Goal: Find specific page/section: Find specific page/section

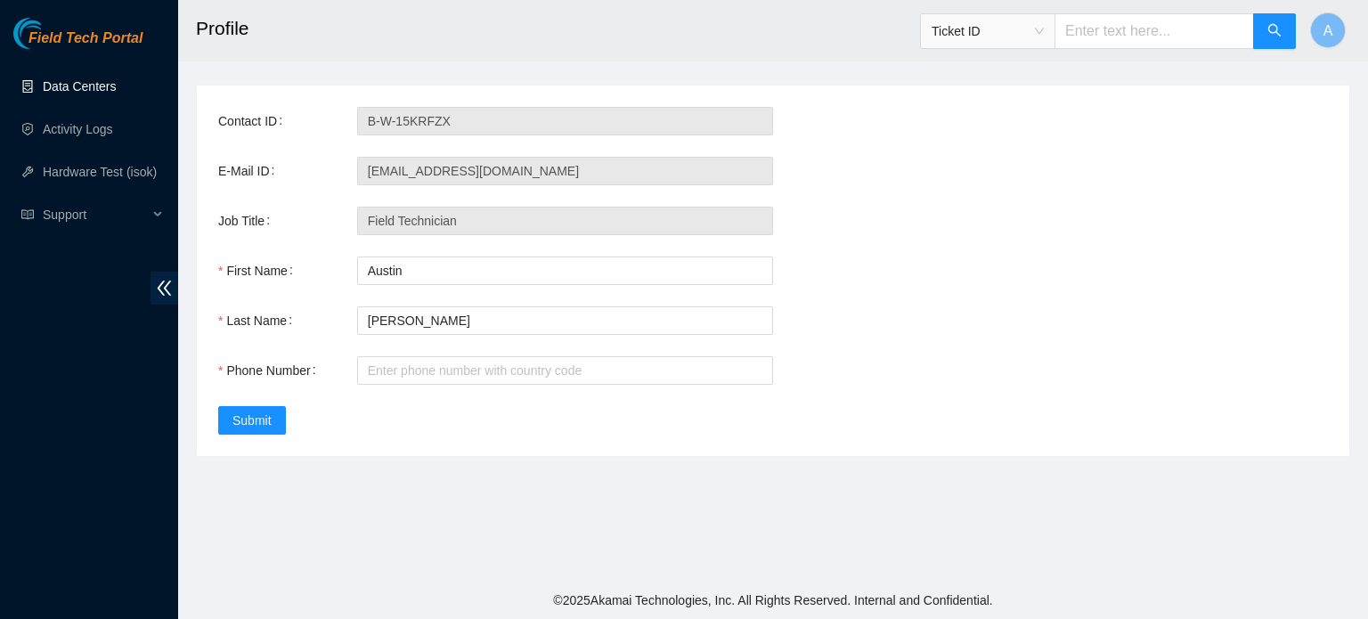
click at [73, 94] on link "Data Centers" at bounding box center [79, 86] width 73 height 14
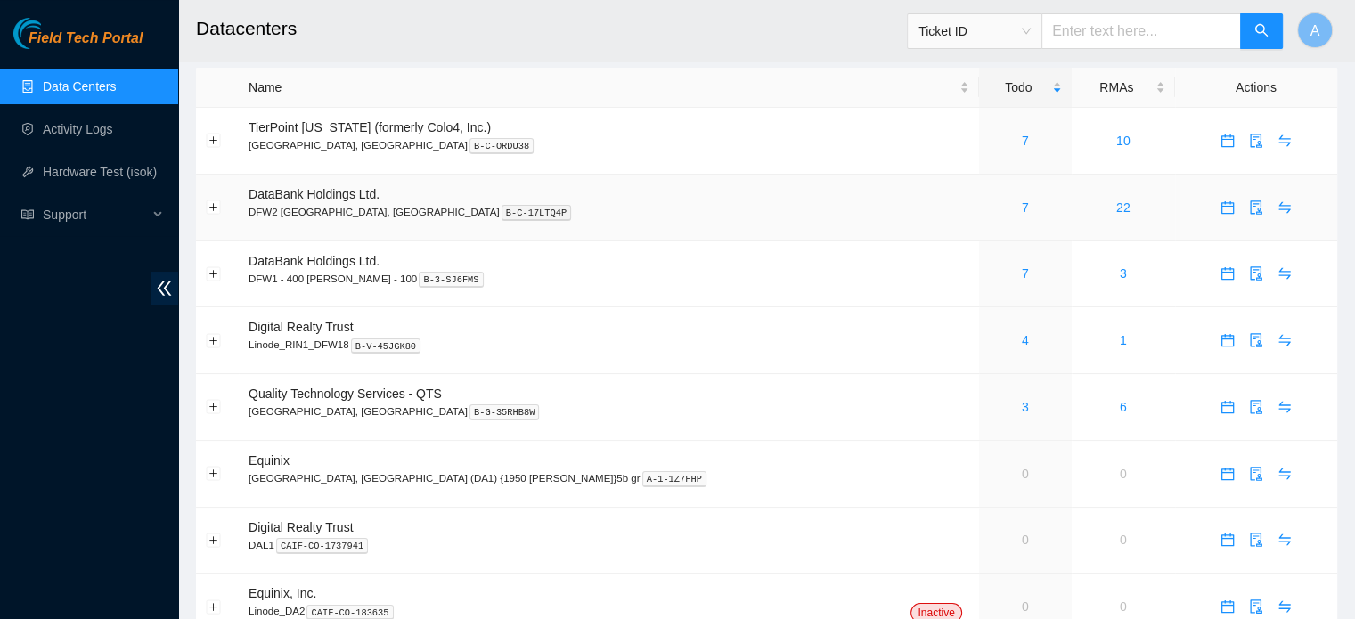
scroll to position [124, 0]
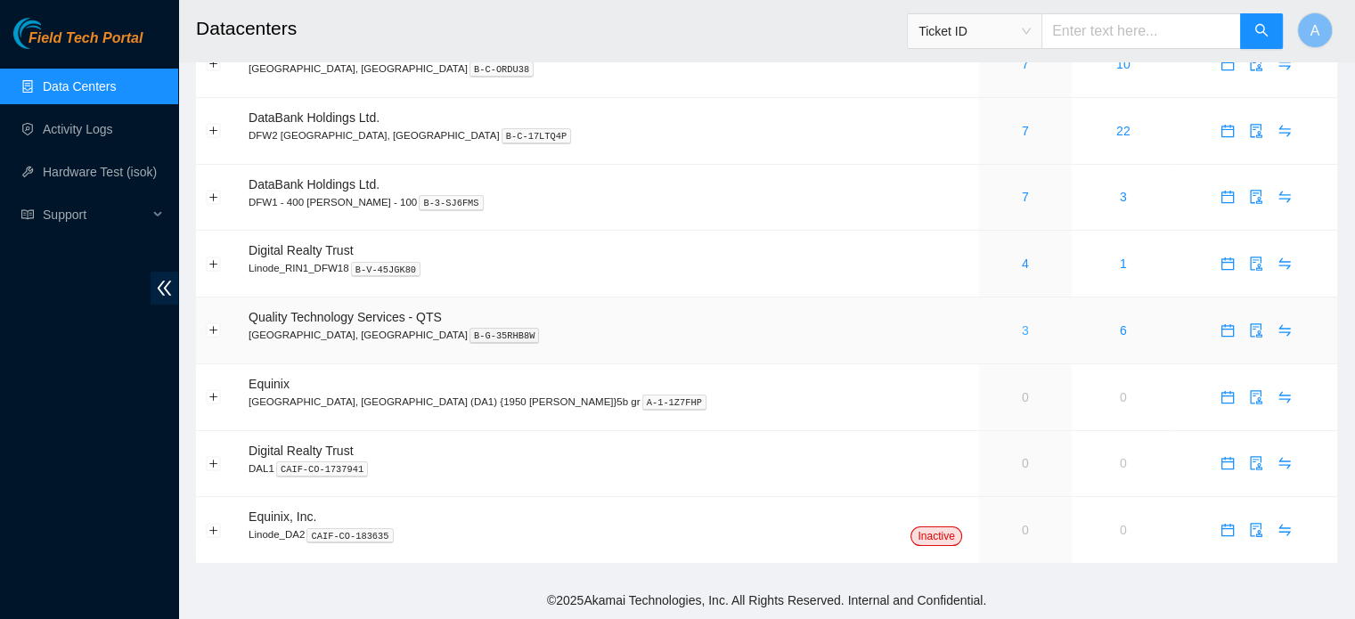
click at [1022, 328] on link "3" at bounding box center [1025, 330] width 7 height 14
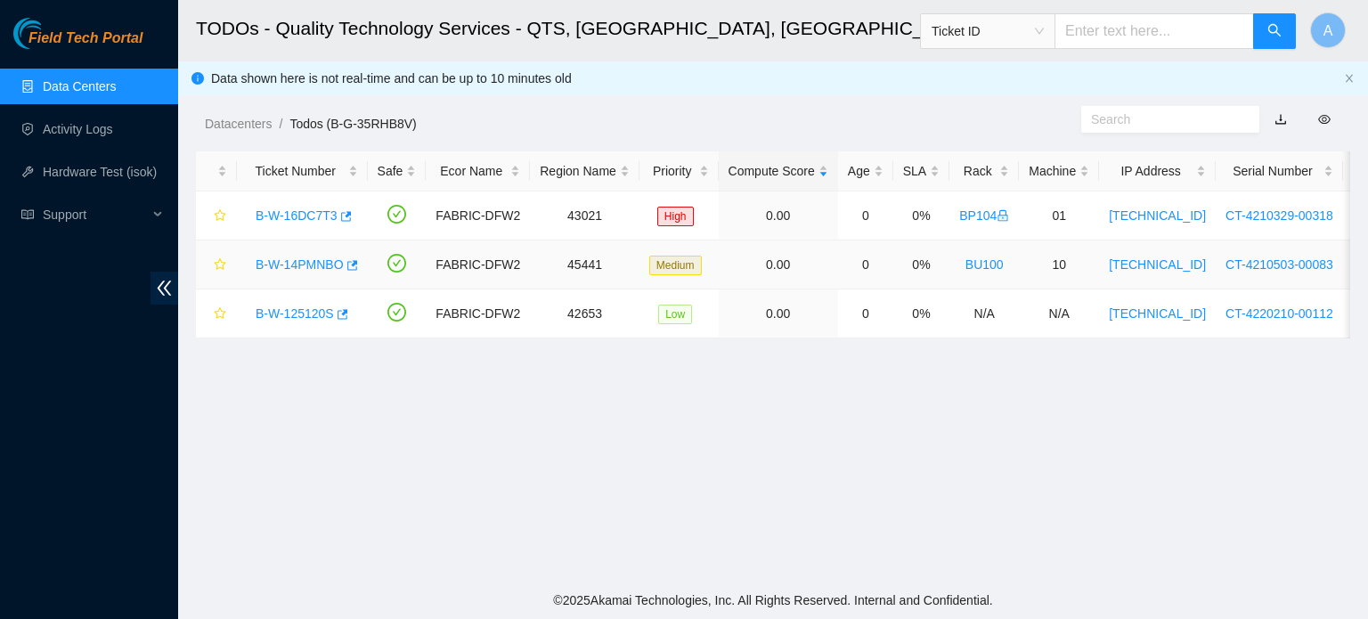
click at [315, 260] on link "B-W-14PMNBO" at bounding box center [300, 264] width 88 height 14
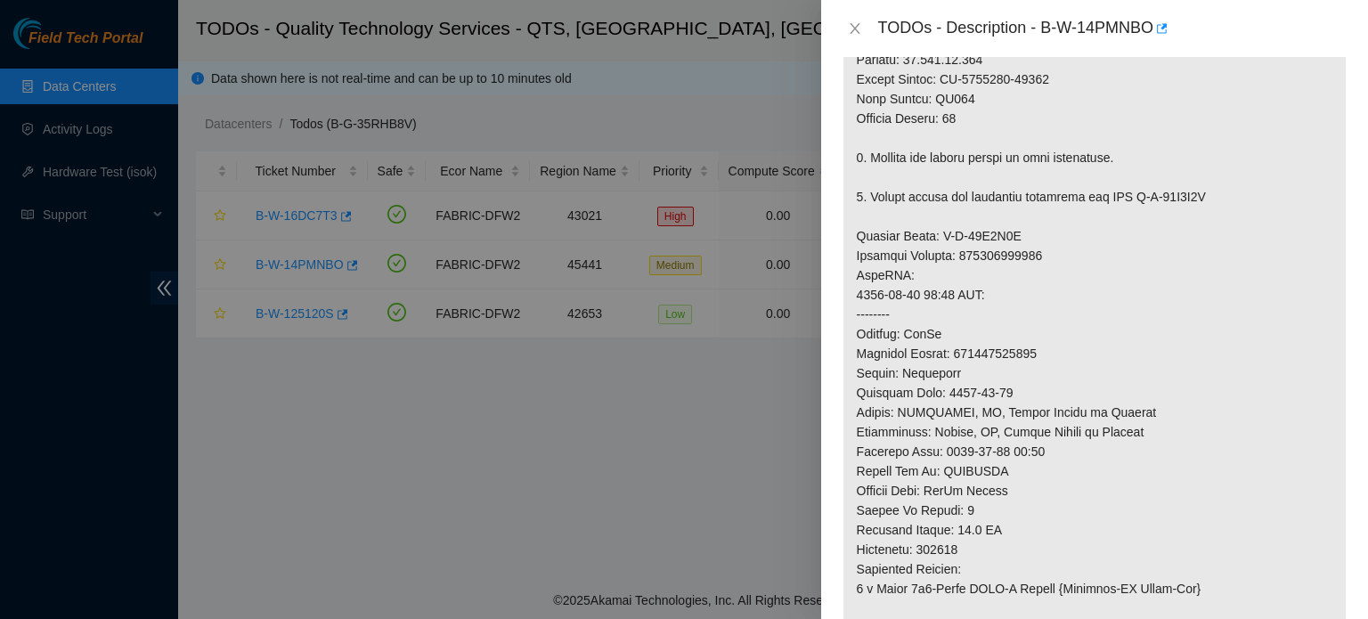
scroll to position [608, 0]
click at [667, 460] on div at bounding box center [684, 309] width 1368 height 619
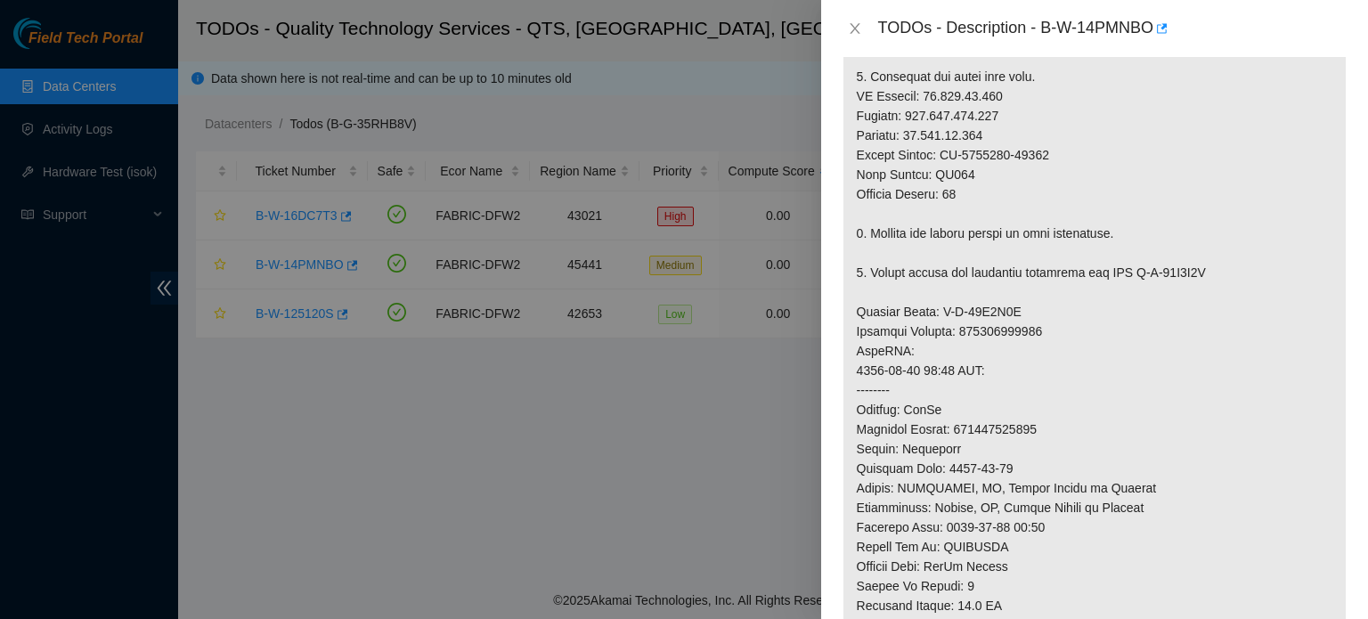
scroll to position [529, 0]
click at [781, 420] on div at bounding box center [684, 309] width 1368 height 619
click at [855, 24] on icon "close" at bounding box center [855, 28] width 14 height 14
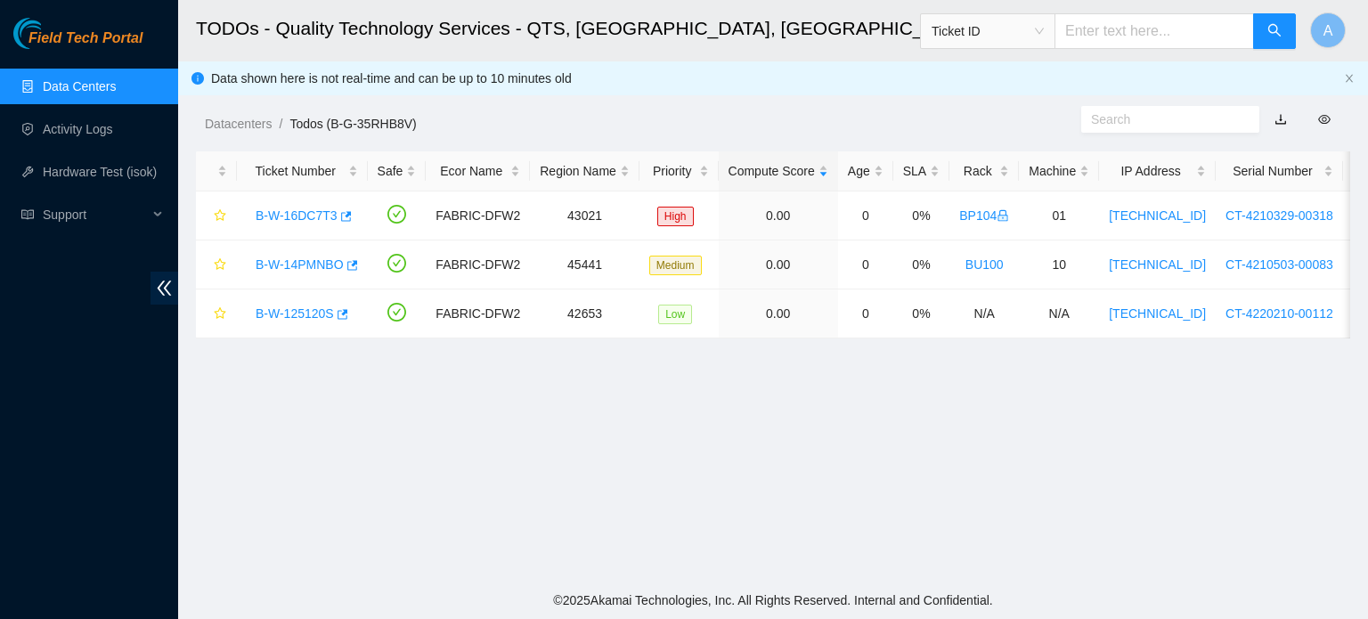
scroll to position [555, 0]
click at [294, 221] on link "B-W-16DC7T3" at bounding box center [297, 215] width 82 height 14
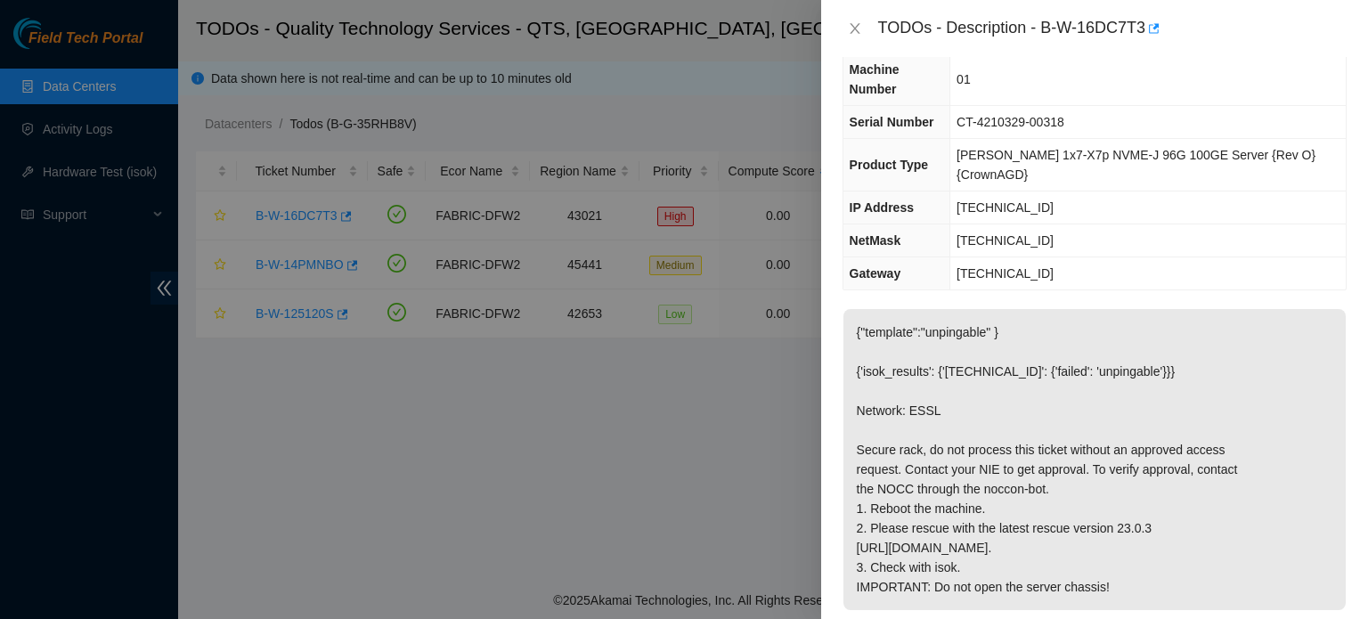
scroll to position [70, 0]
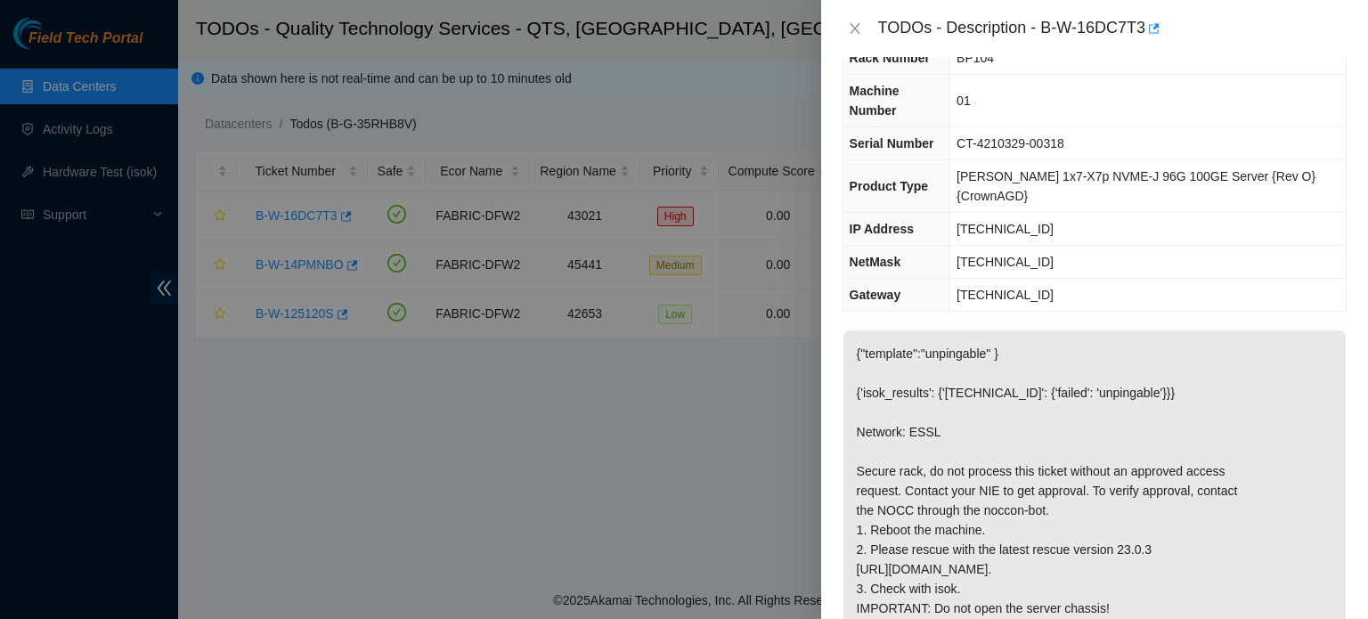
click at [535, 395] on div at bounding box center [684, 309] width 1368 height 619
click at [575, 37] on div at bounding box center [684, 309] width 1368 height 619
click at [855, 33] on icon "close" at bounding box center [855, 28] width 14 height 14
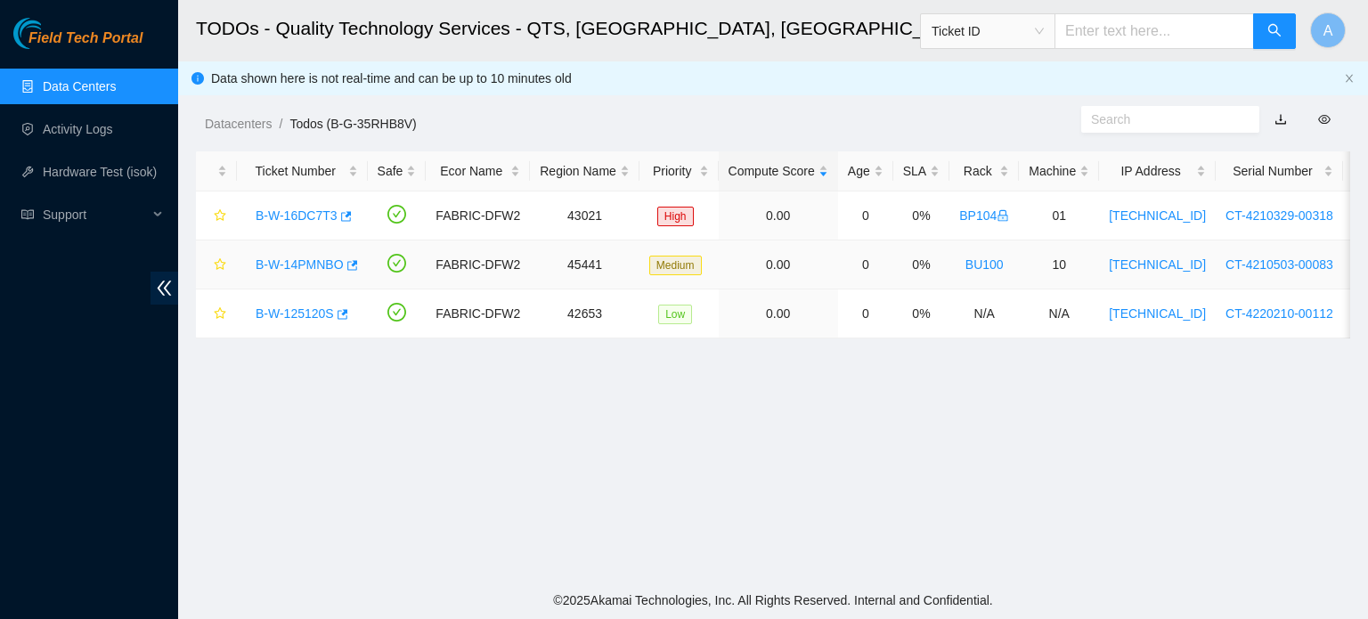
scroll to position [89, 0]
click at [320, 299] on div "B-W-125120S" at bounding box center [302, 313] width 111 height 29
click at [312, 317] on link "B-W-125120S" at bounding box center [295, 313] width 78 height 14
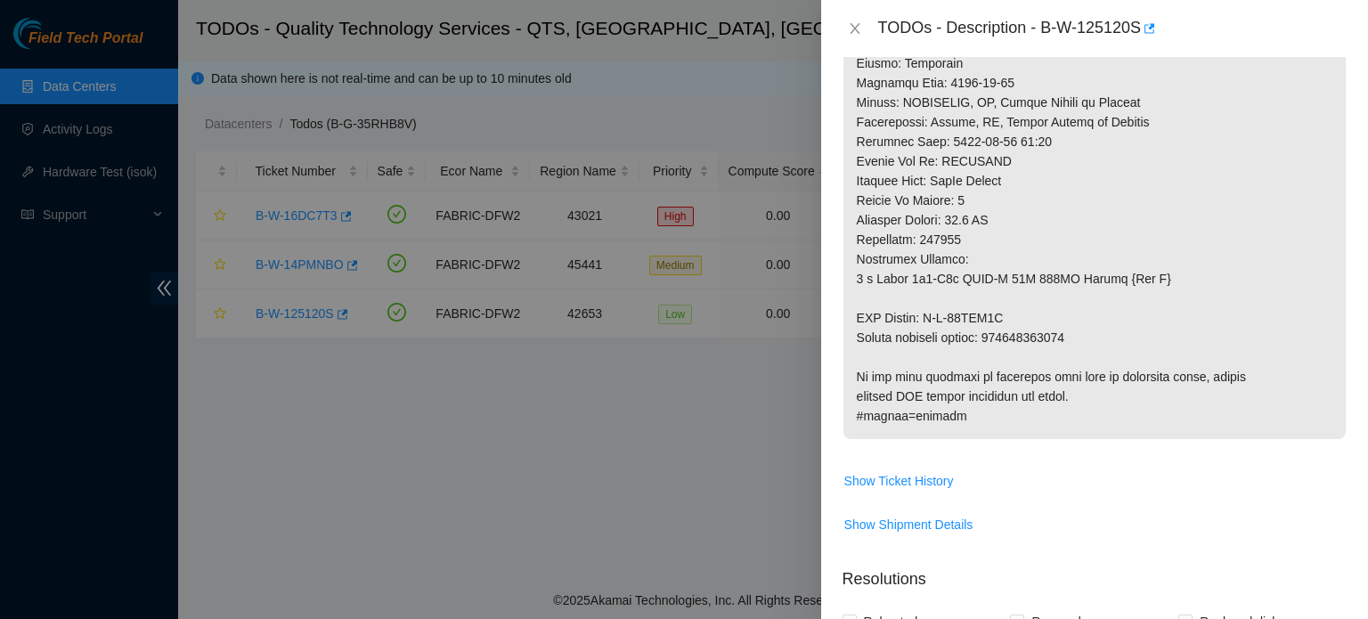
scroll to position [980, 0]
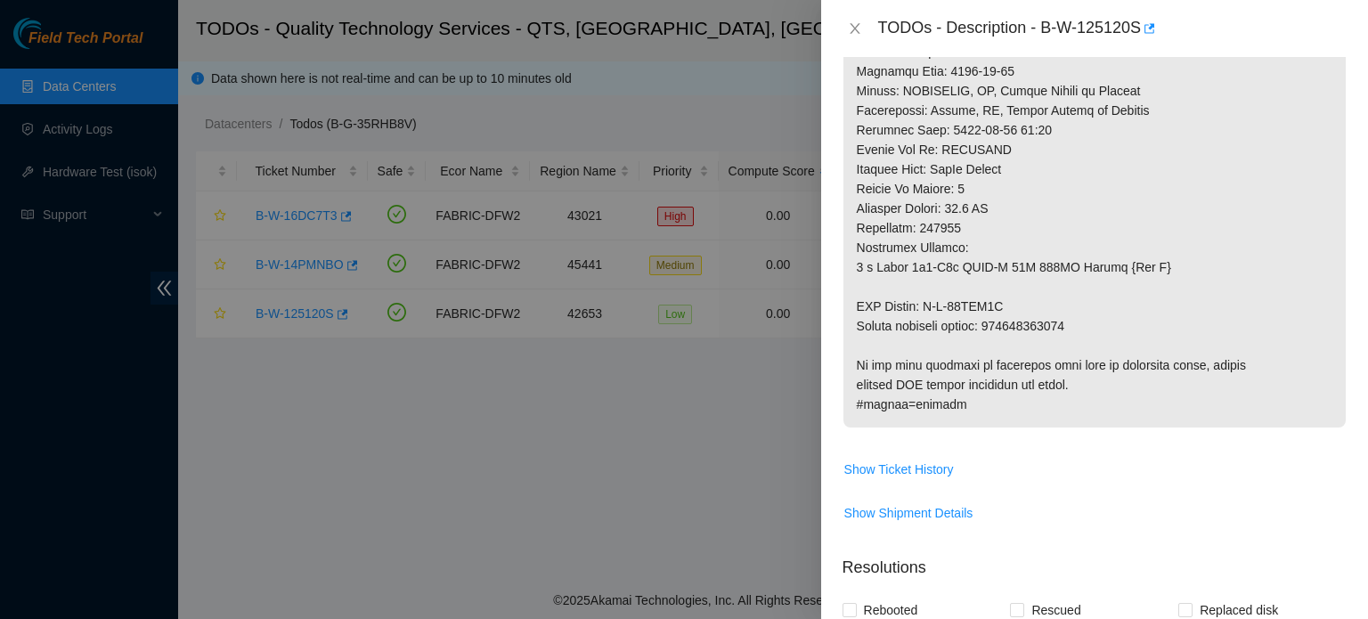
click at [756, 459] on div at bounding box center [684, 309] width 1368 height 619
click at [892, 523] on span "Show Shipment Details" at bounding box center [908, 513] width 129 height 20
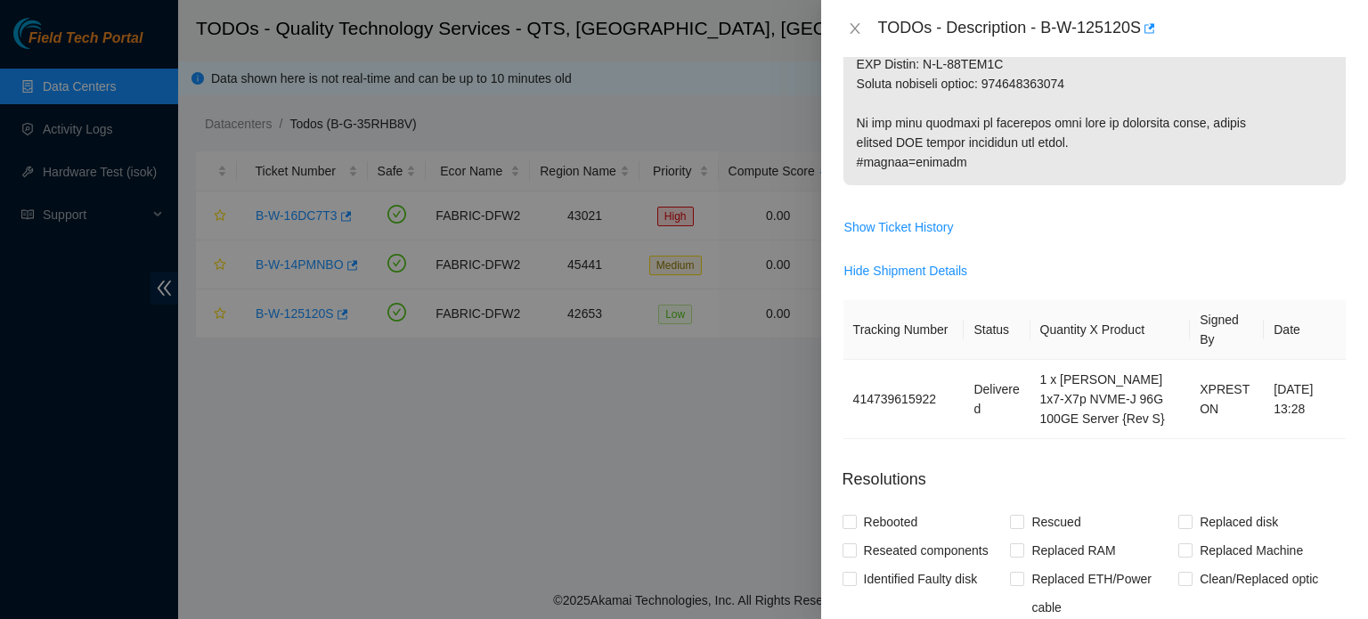
scroll to position [1221, 0]
click at [710, 564] on div at bounding box center [684, 309] width 1368 height 619
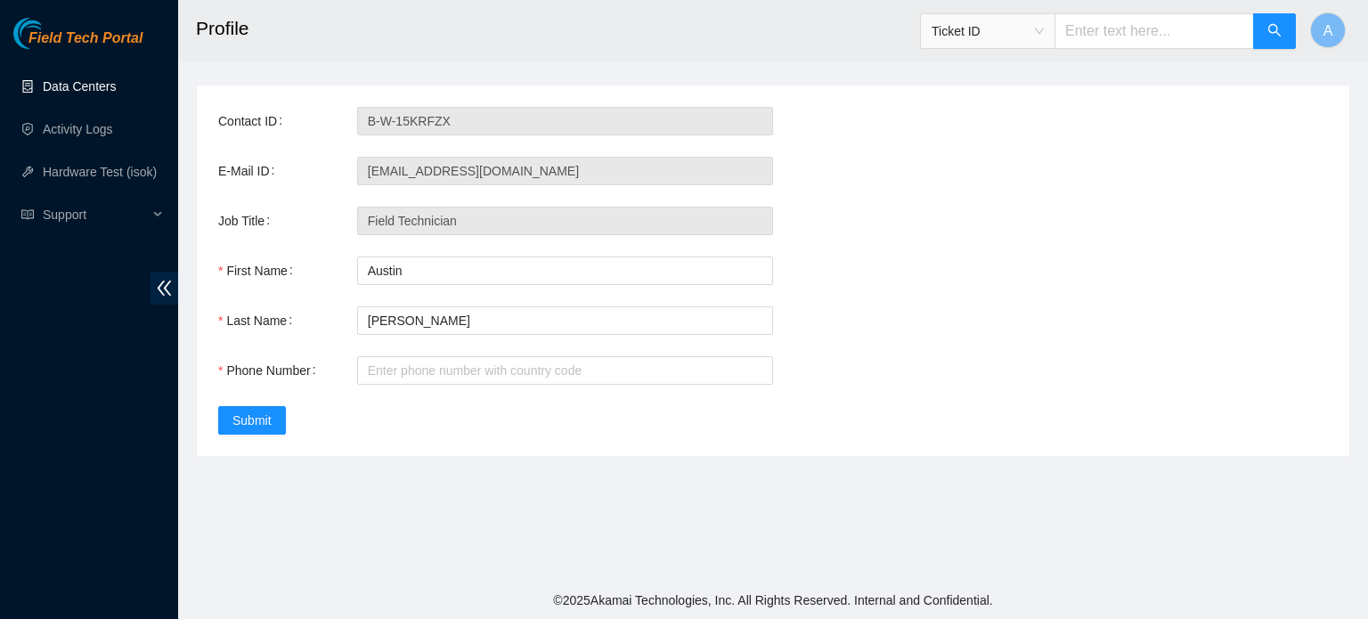
click at [103, 85] on link "Data Centers" at bounding box center [79, 86] width 73 height 14
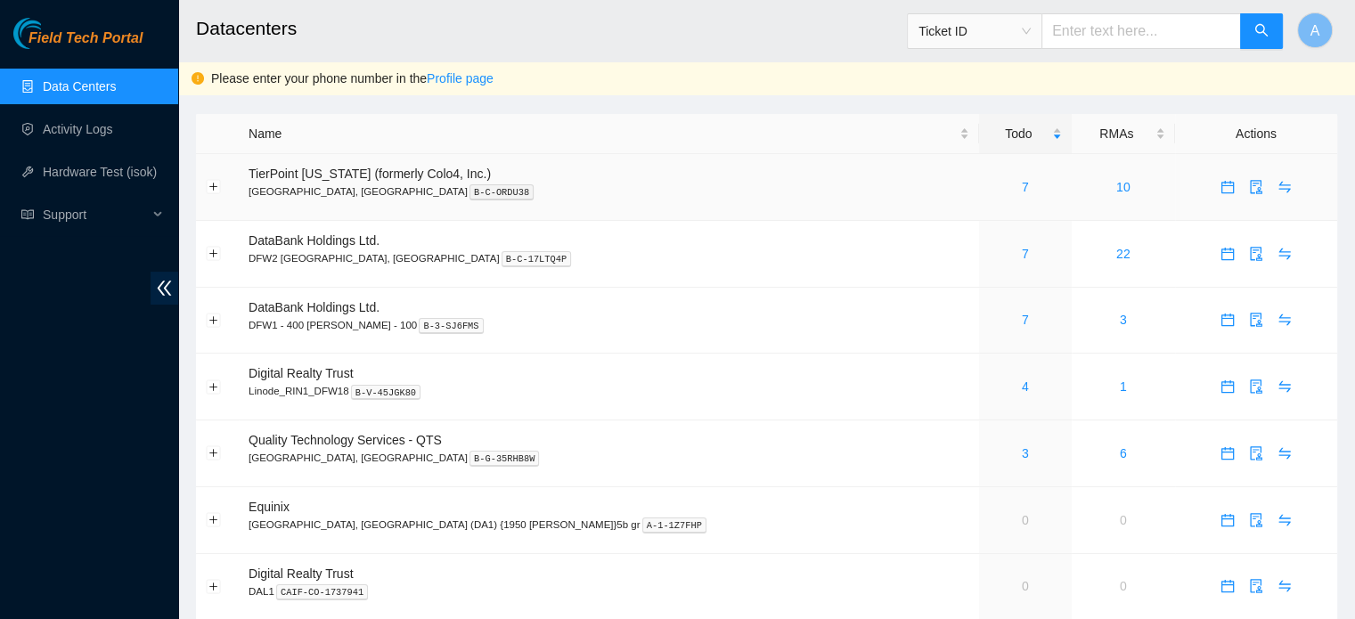
scroll to position [124, 0]
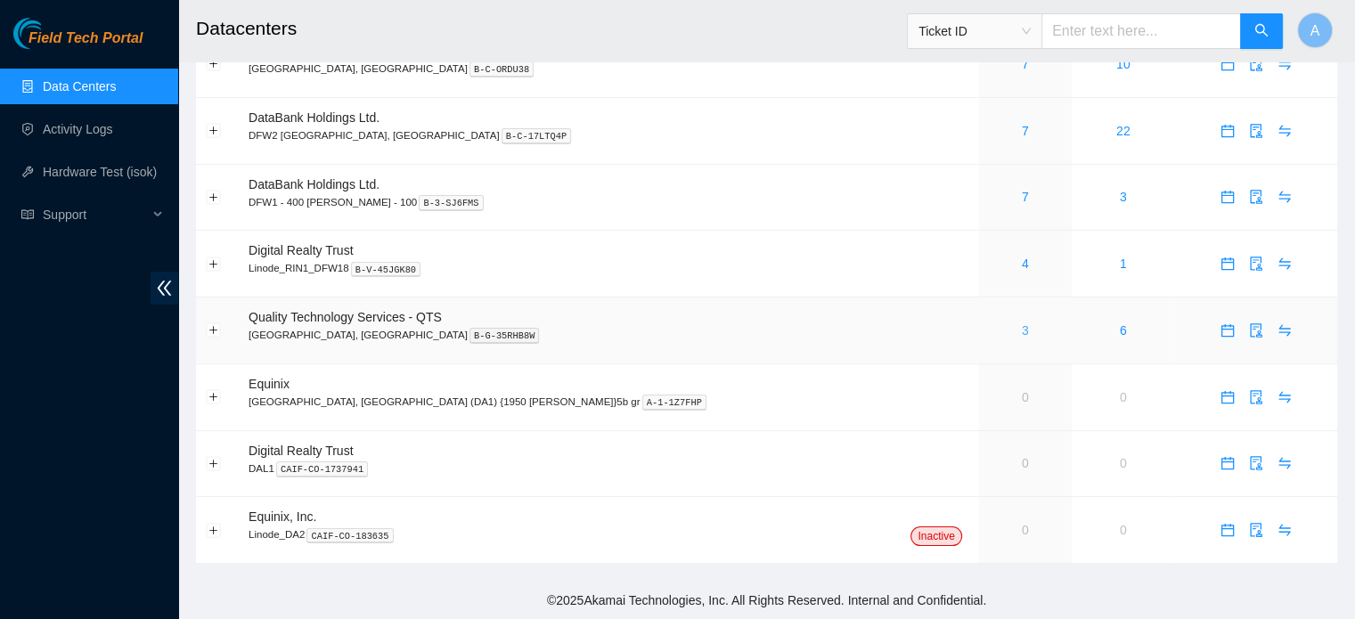
click at [1022, 330] on link "3" at bounding box center [1025, 330] width 7 height 14
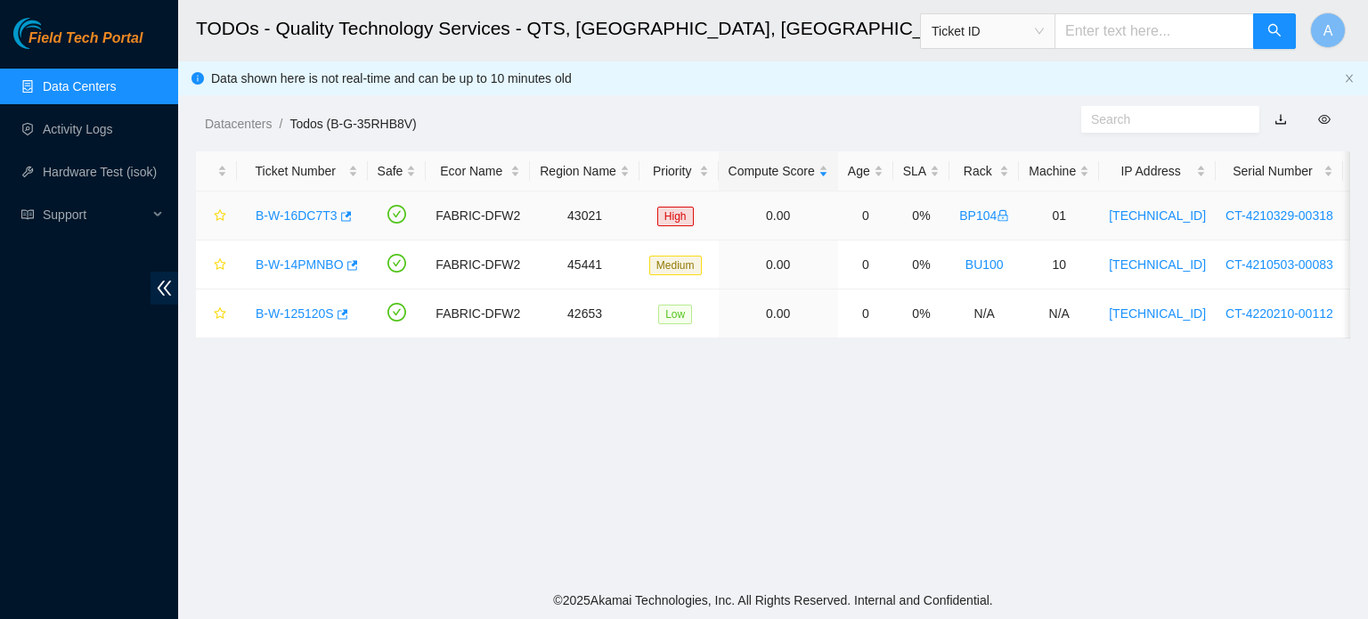
click at [303, 208] on link "B-W-16DC7T3" at bounding box center [297, 215] width 82 height 14
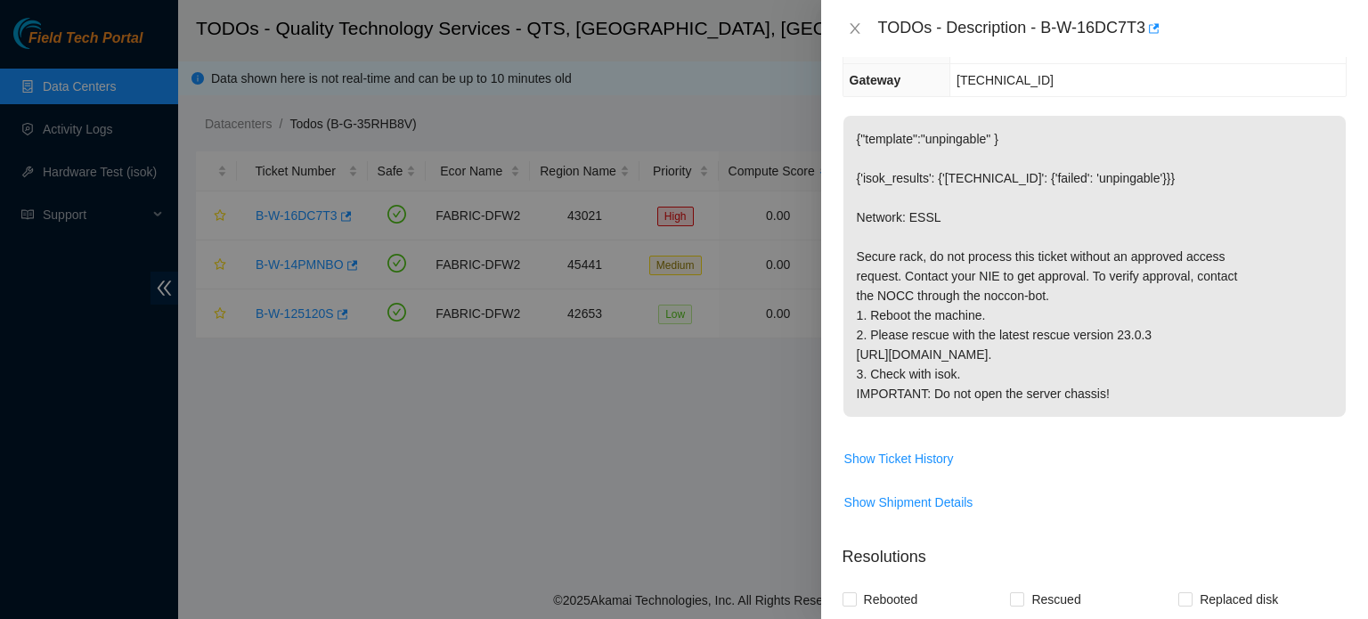
scroll to position [287, 0]
click at [561, 332] on div at bounding box center [684, 309] width 1368 height 619
click at [843, 24] on button "Close" at bounding box center [855, 28] width 25 height 17
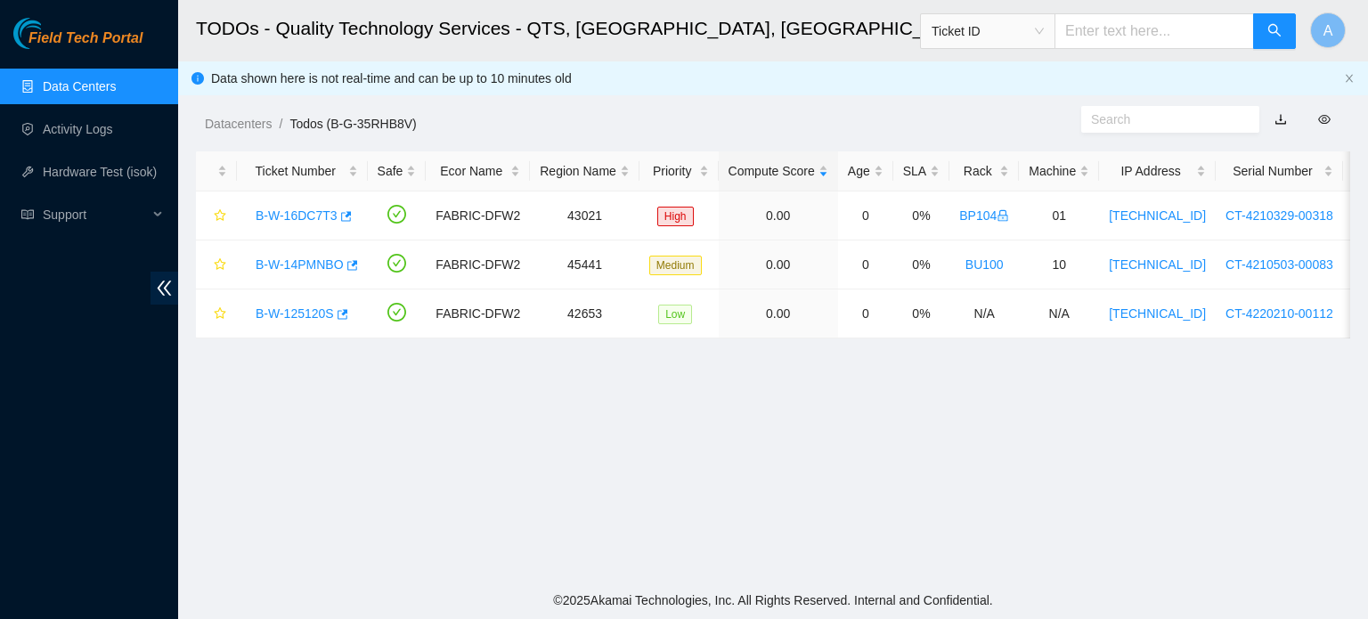
scroll to position [314, 0]
